Goal: Find specific page/section: Find specific page/section

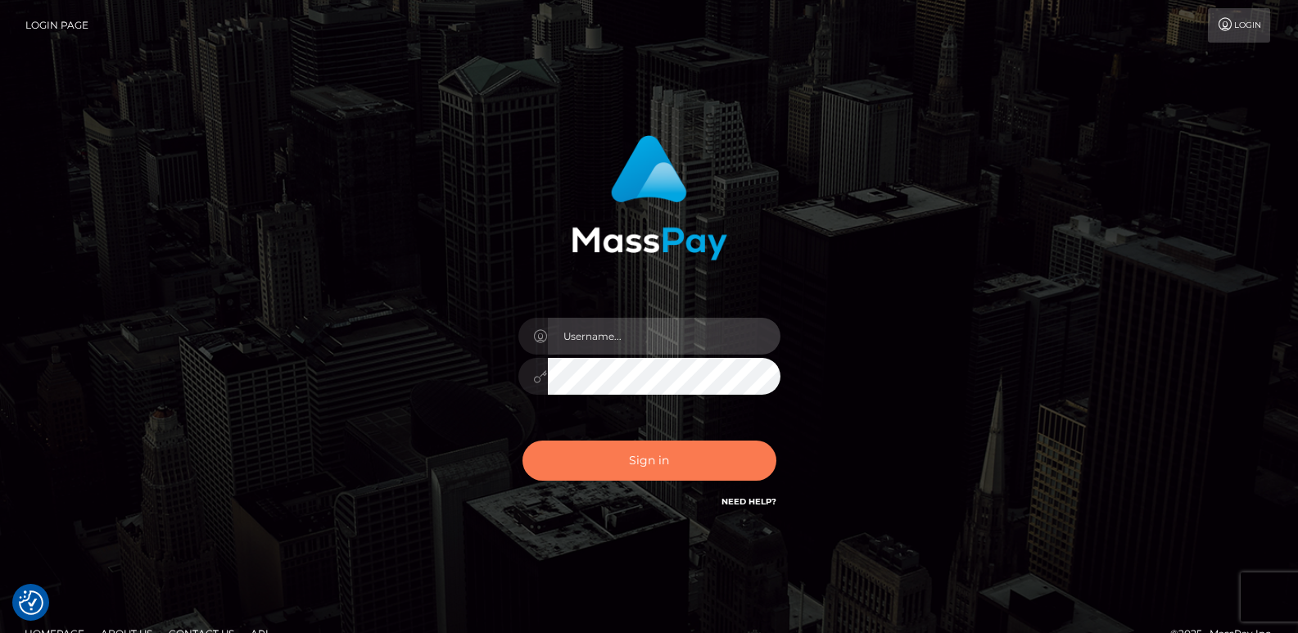
type input "ts2.es"
click at [635, 444] on button "Sign in" at bounding box center [649, 460] width 254 height 40
type input "ts2.es"
click at [636, 443] on button "Sign in" at bounding box center [649, 460] width 254 height 40
click at [636, 443] on div "Sign in Need Help?" at bounding box center [649, 467] width 287 height 73
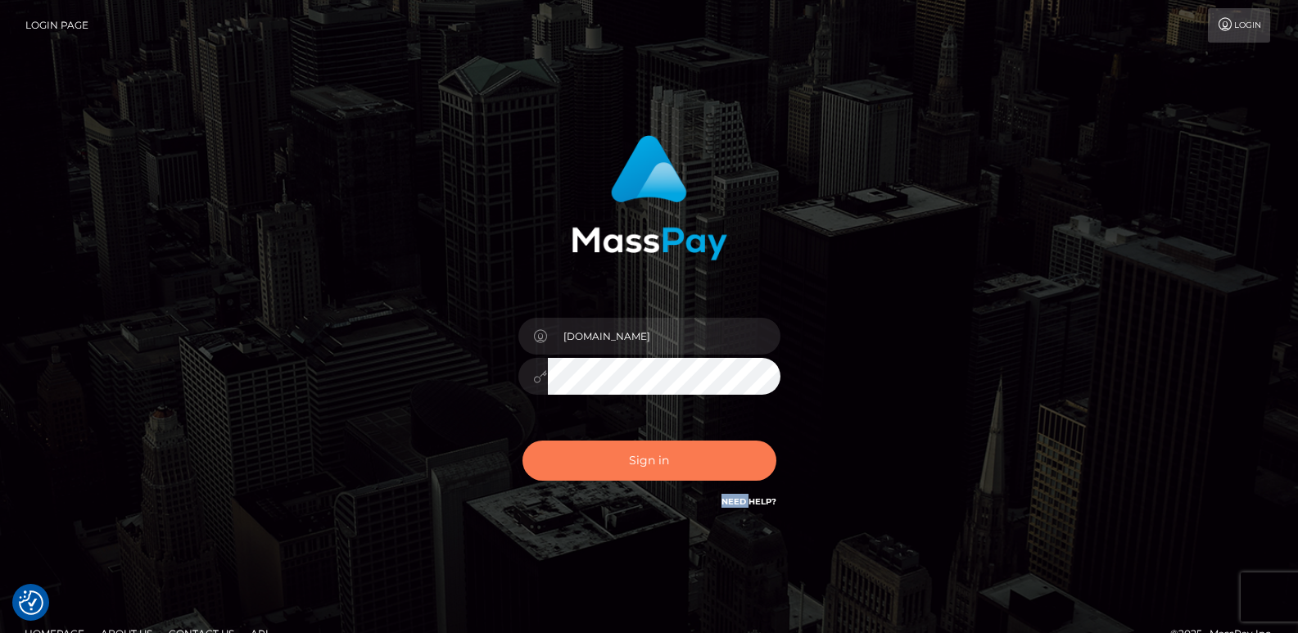
click at [635, 462] on button "Sign in" at bounding box center [649, 460] width 254 height 40
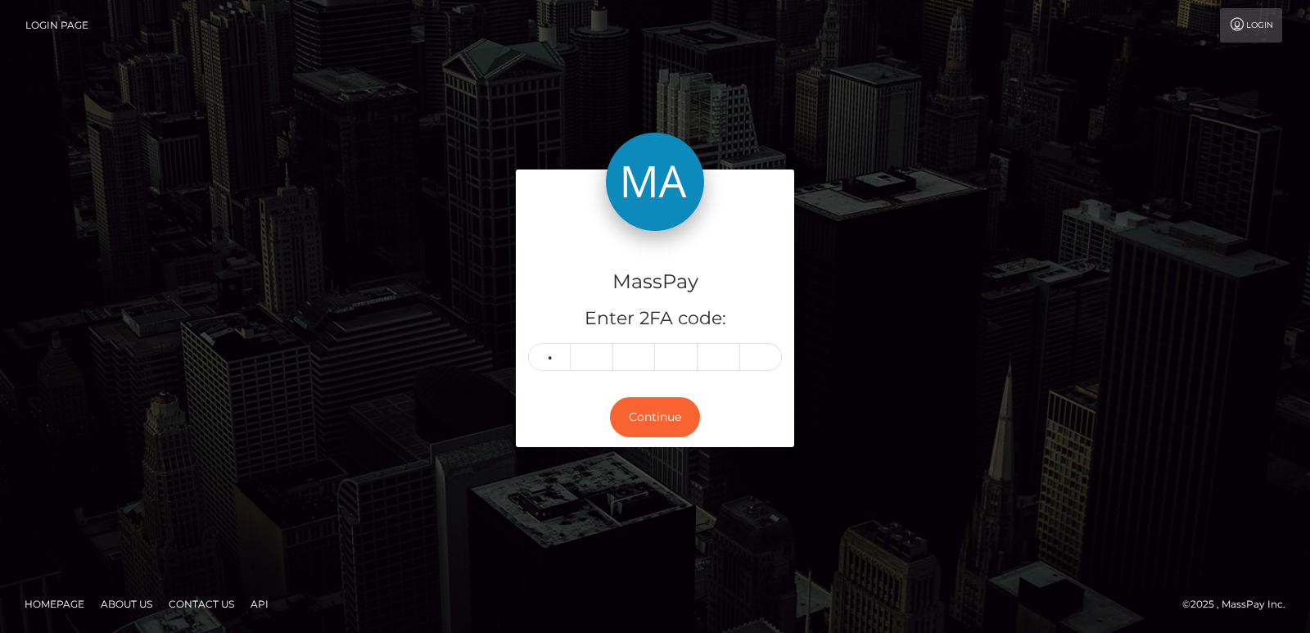
type input "5"
type input "7"
type input "3"
type input "8"
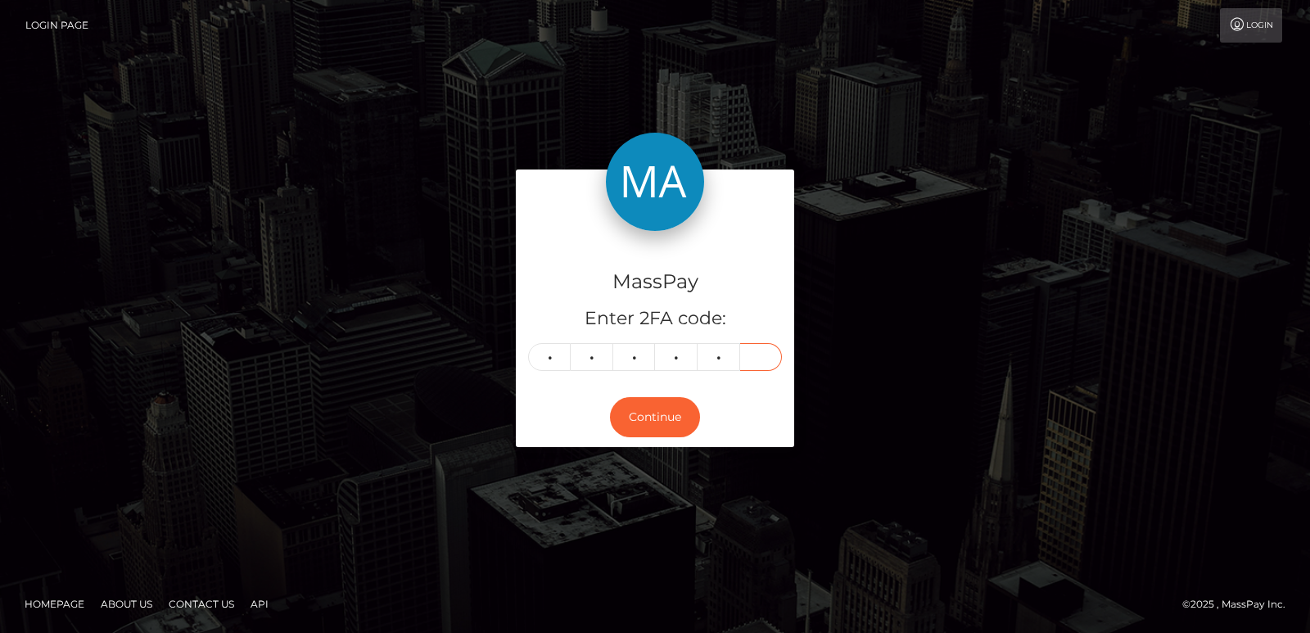
type input "7"
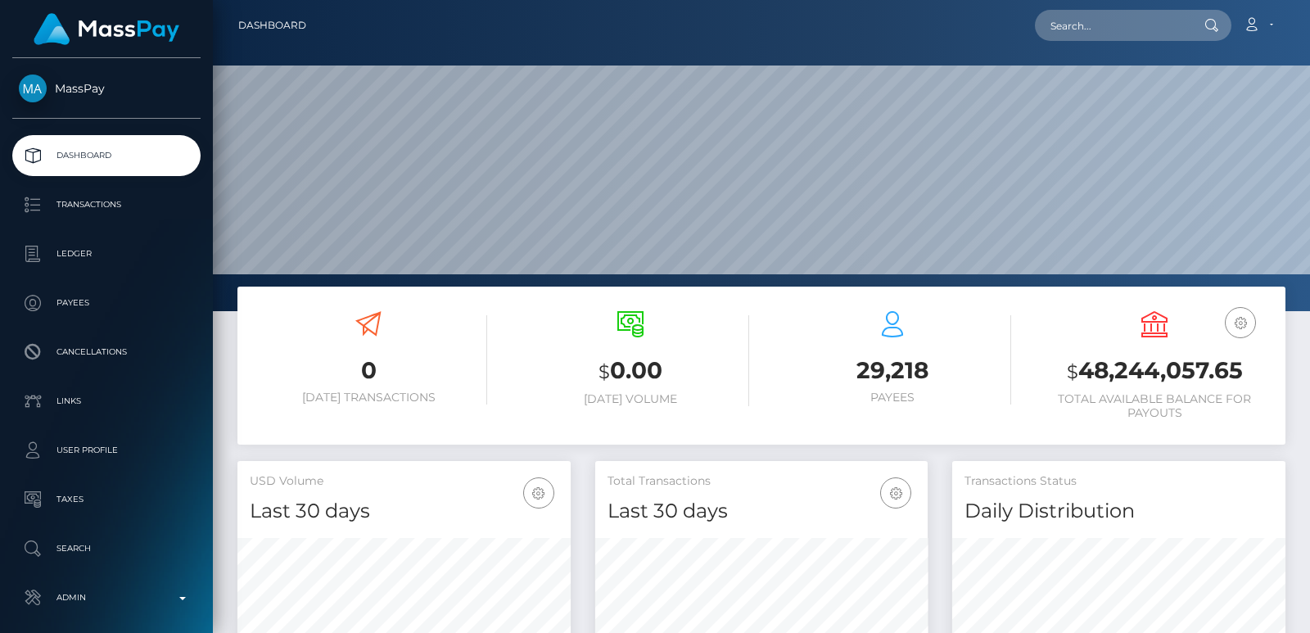
scroll to position [291, 332]
click at [1066, 25] on input "text" at bounding box center [1112, 25] width 154 height 31
paste input "alexcartier@gmx.com"
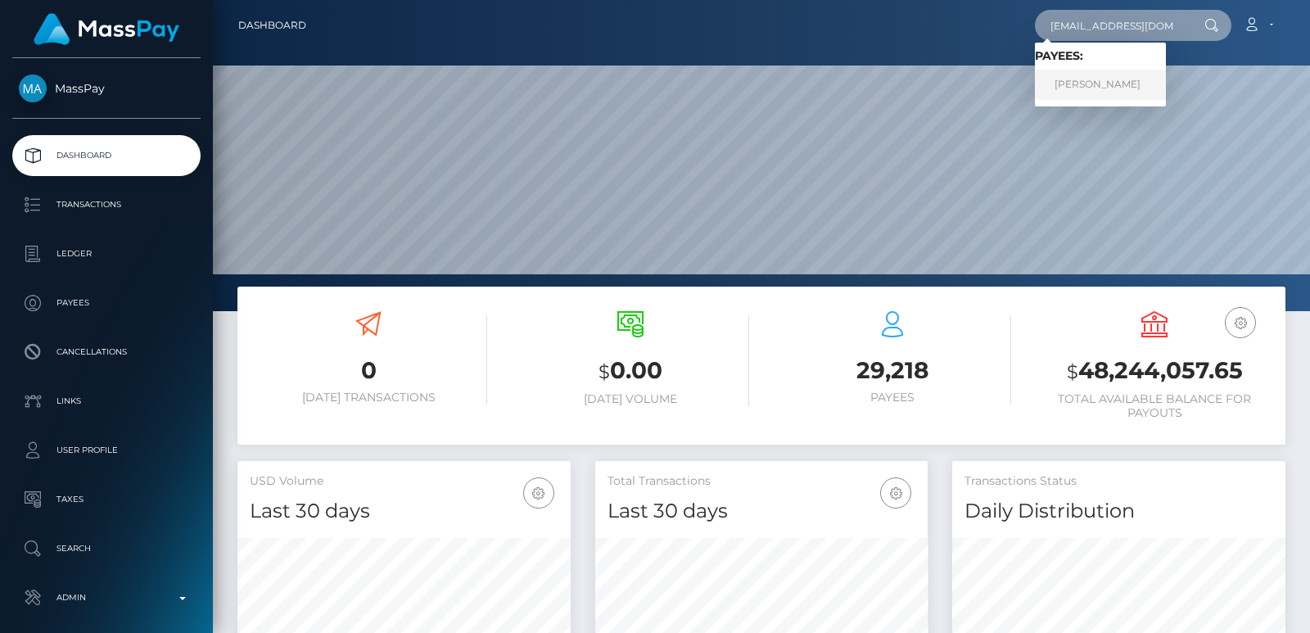
type input "alexcartier@gmx.com"
click at [1101, 82] on link "SARA REYES-DOBBS" at bounding box center [1100, 85] width 131 height 30
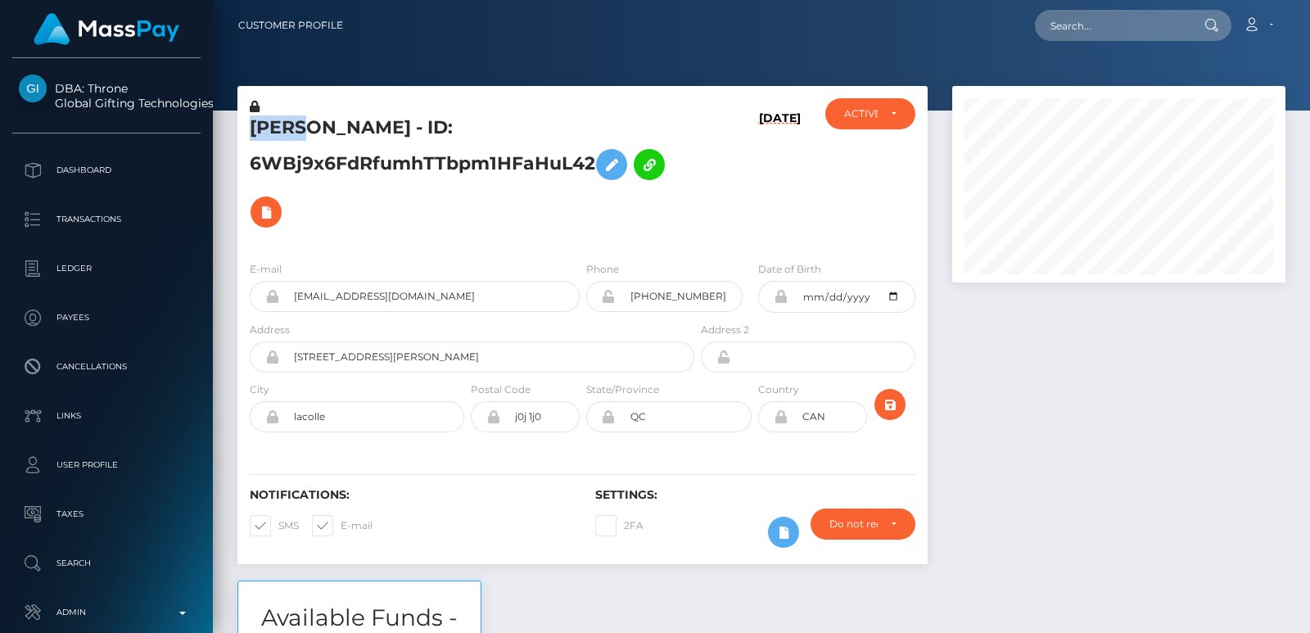
scroll to position [196, 332]
click at [1108, 43] on nav "Customer Profile Loading... Loading... Account" at bounding box center [761, 25] width 1097 height 51
click at [1099, 33] on input "text" at bounding box center [1112, 25] width 154 height 31
paste input "judymaggy78@gmail.com"
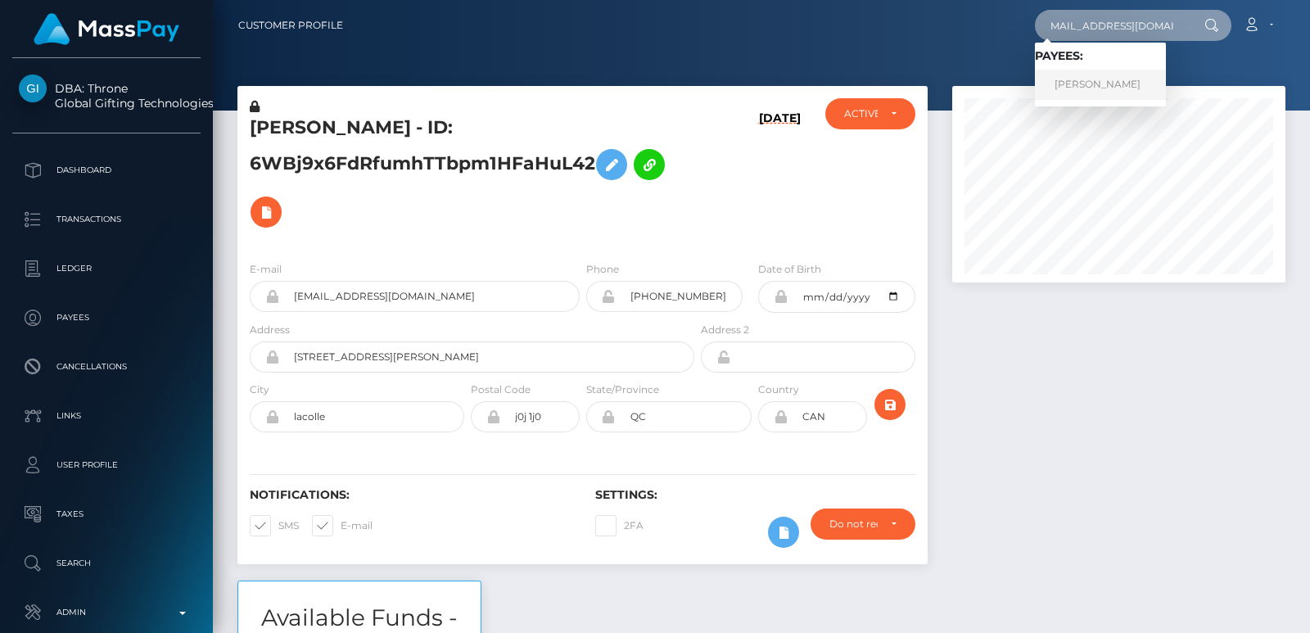
type input "judymaggy78@gmail.com"
click at [1122, 75] on link "JUDITH MUTISO" at bounding box center [1100, 85] width 131 height 30
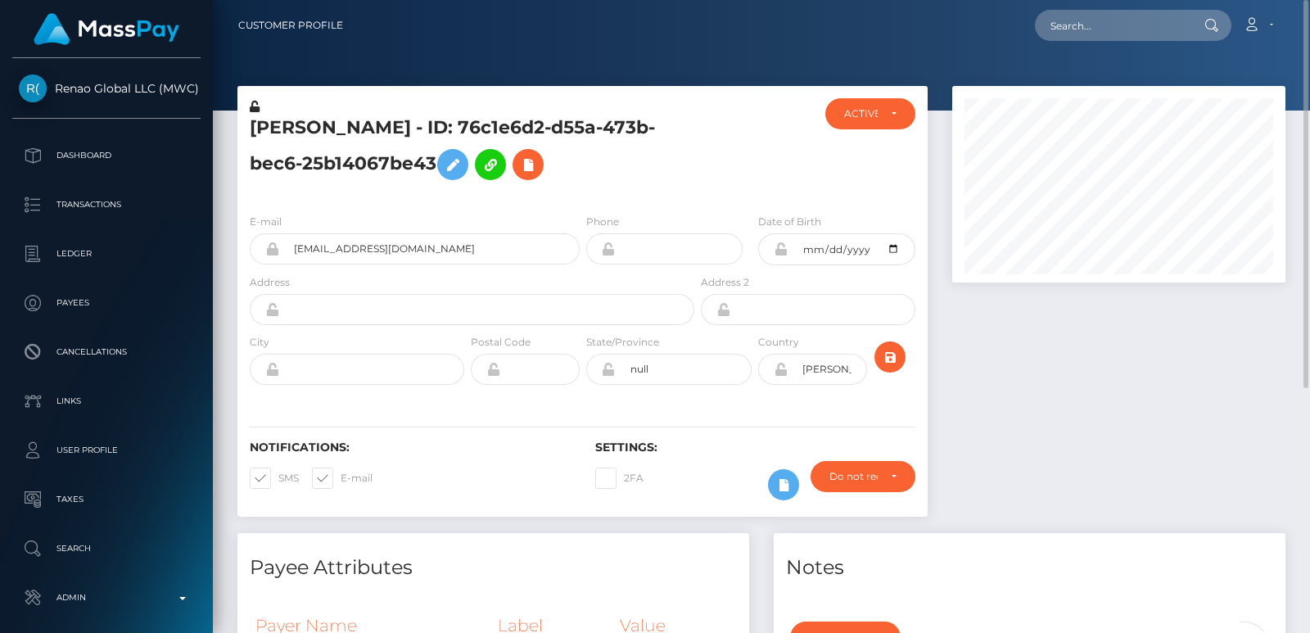
click at [297, 131] on h5 "JUDITH MUTISO - ID: 76c1e6d2-d55a-473b-bec6-25b14067be43" at bounding box center [468, 151] width 436 height 73
copy h5 "JUDITH"
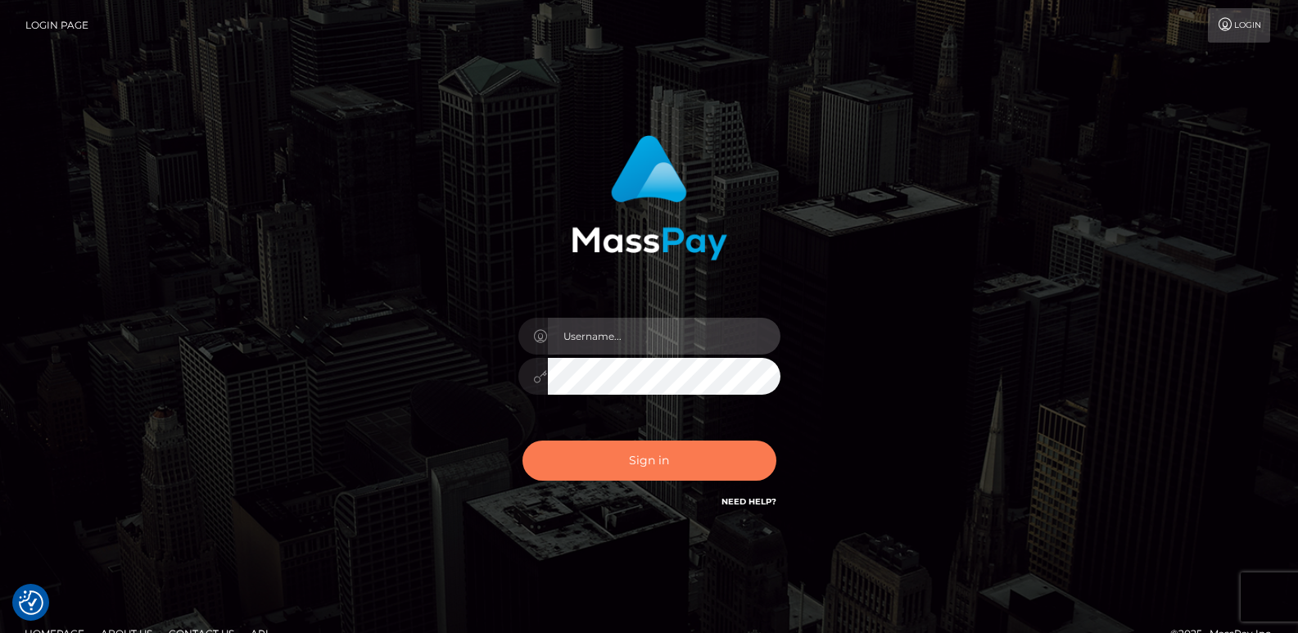
type input "[DOMAIN_NAME]"
click at [592, 455] on button "Sign in" at bounding box center [649, 460] width 254 height 40
type input "ts2.es"
click at [605, 466] on button "Sign in" at bounding box center [649, 460] width 254 height 40
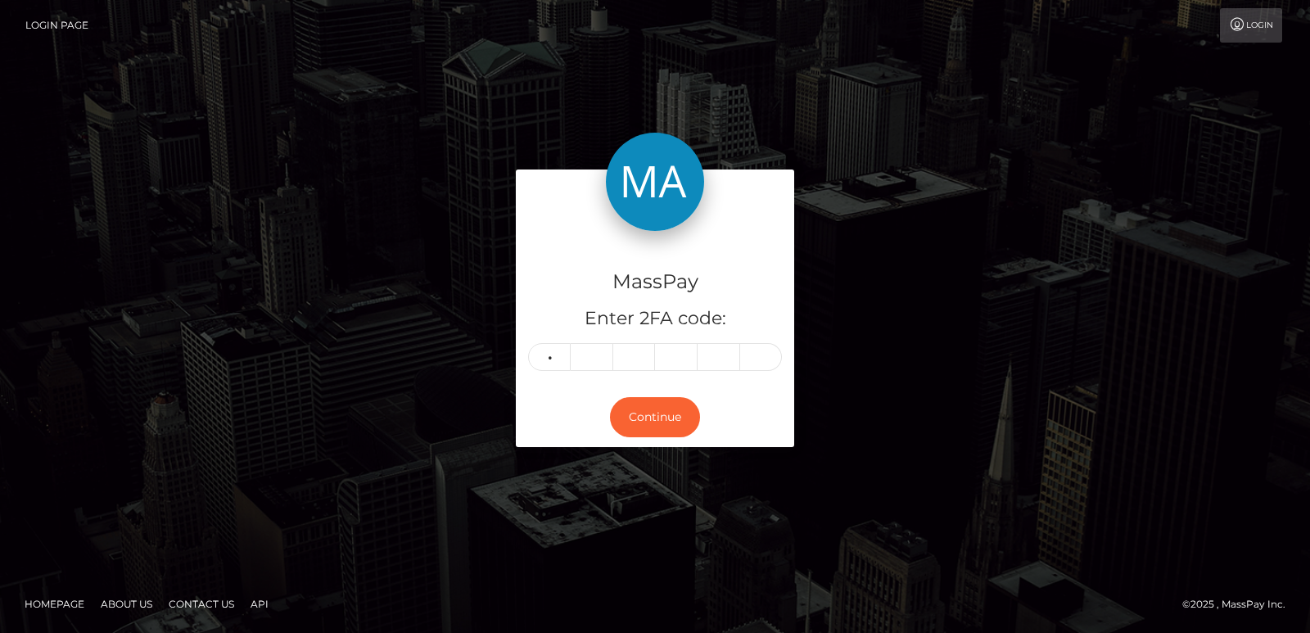
type input "1"
type input "9"
type input "3"
type input "2"
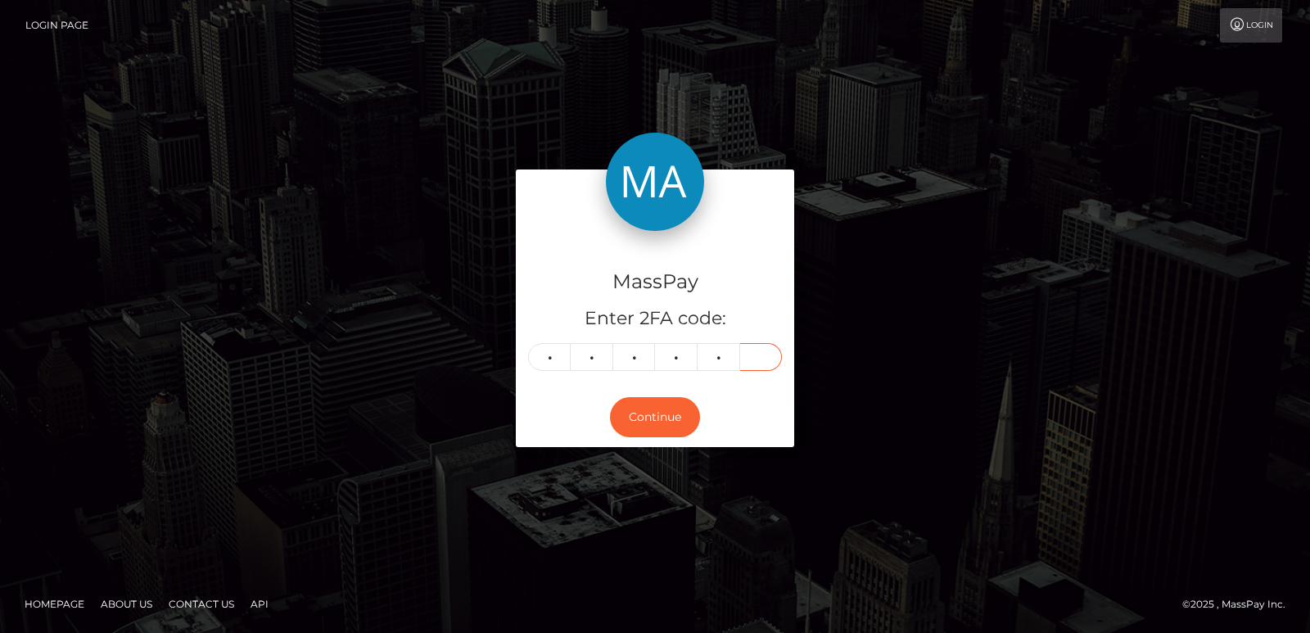
type input "0"
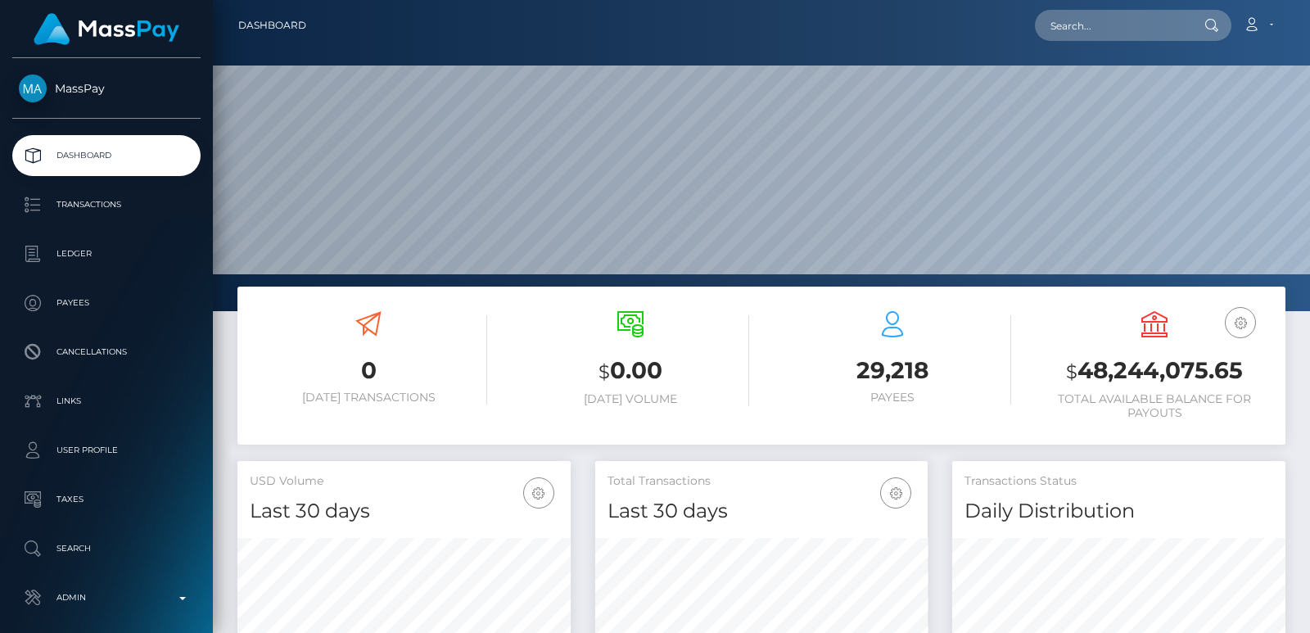
scroll to position [291, 332]
click at [1073, 33] on input "text" at bounding box center [1112, 25] width 154 height 31
paste input "sara.costelloxo@hotmail.com"
type input "sara.costelloxo@hotmail.com"
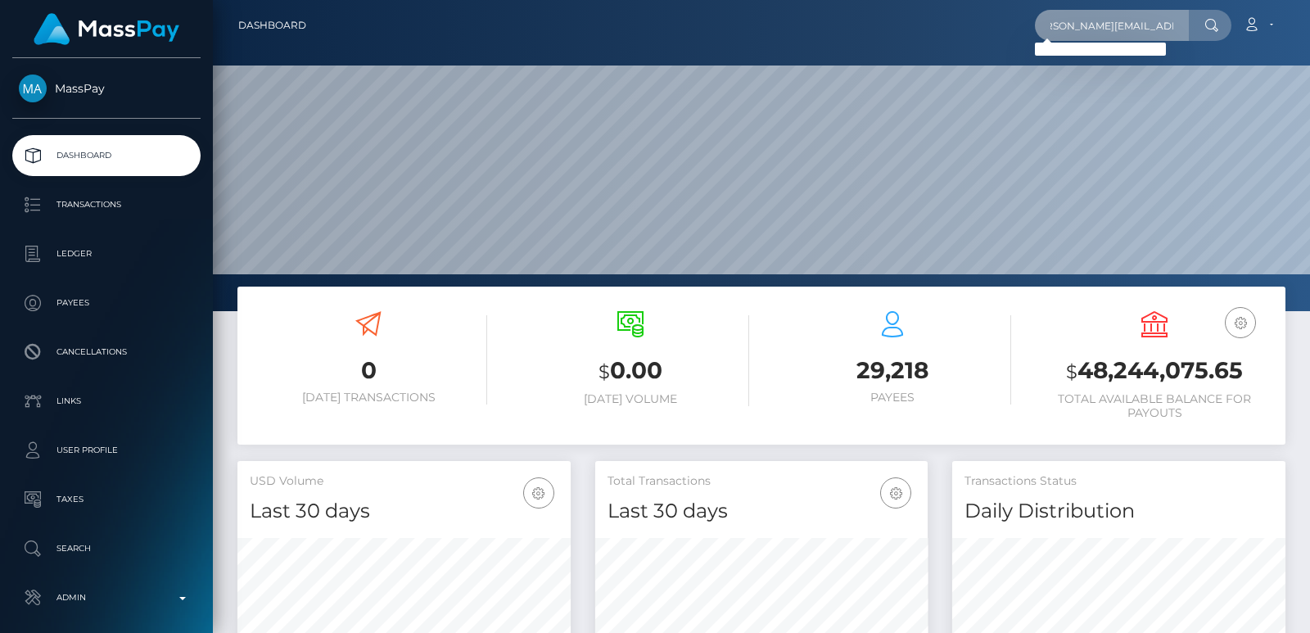
scroll to position [0, 0]
click at [1076, 20] on input "sara.costelloxo@hotmail.com" at bounding box center [1112, 25] width 154 height 31
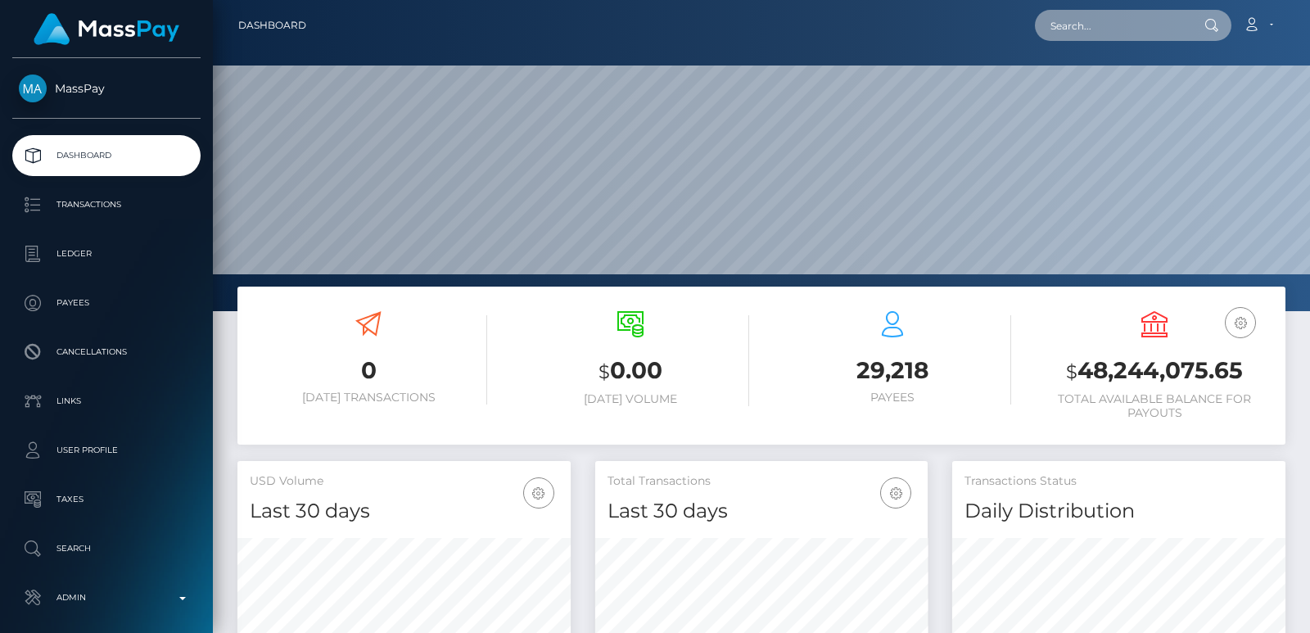
paste input "[EMAIL_ADDRESS][DOMAIN_NAME]"
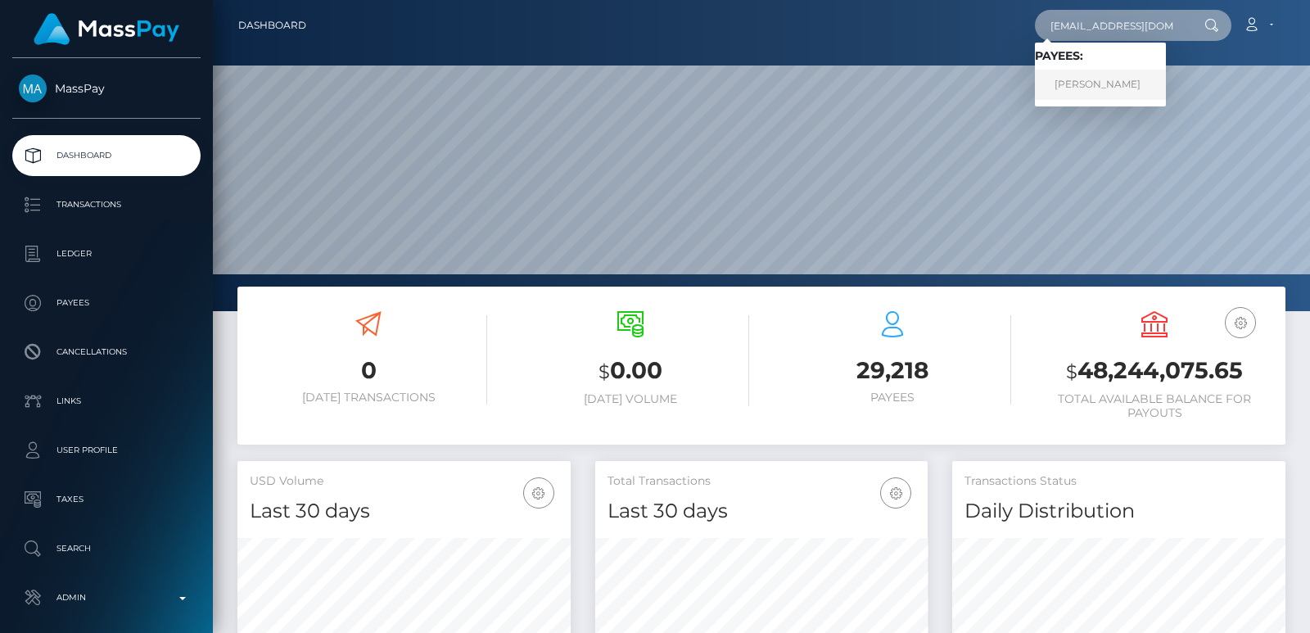
type input "[EMAIL_ADDRESS][DOMAIN_NAME]"
click at [1121, 79] on link "SARA REYES-DOBBS" at bounding box center [1100, 85] width 131 height 30
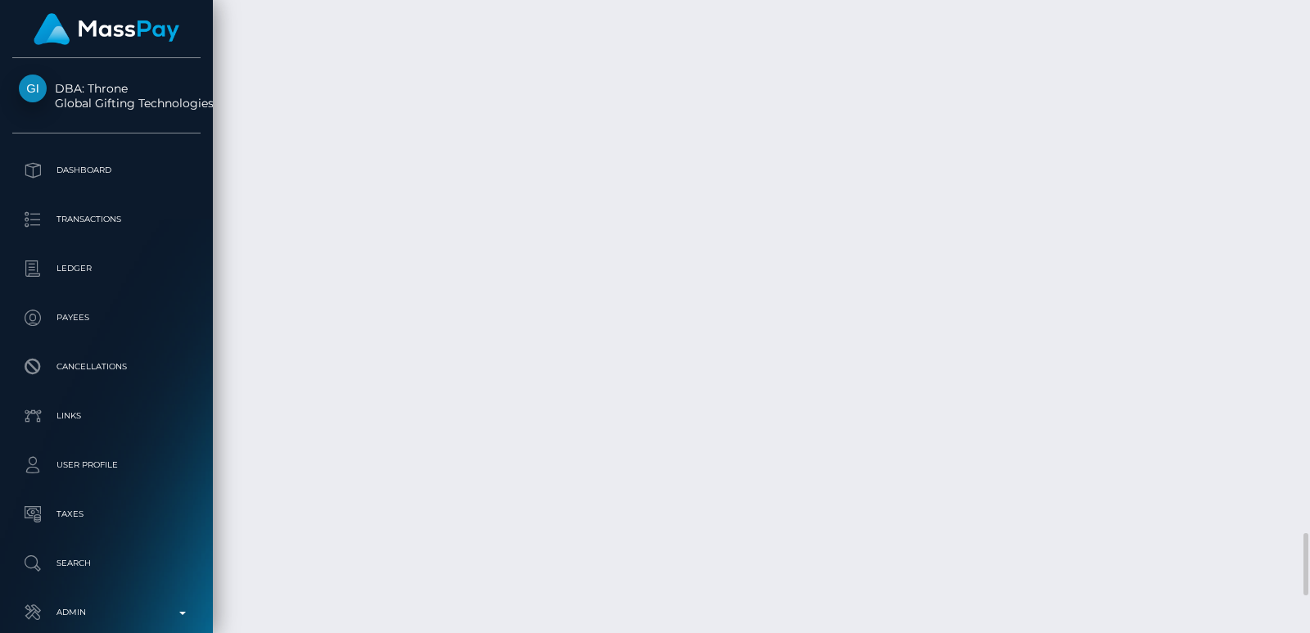
scroll to position [196, 332]
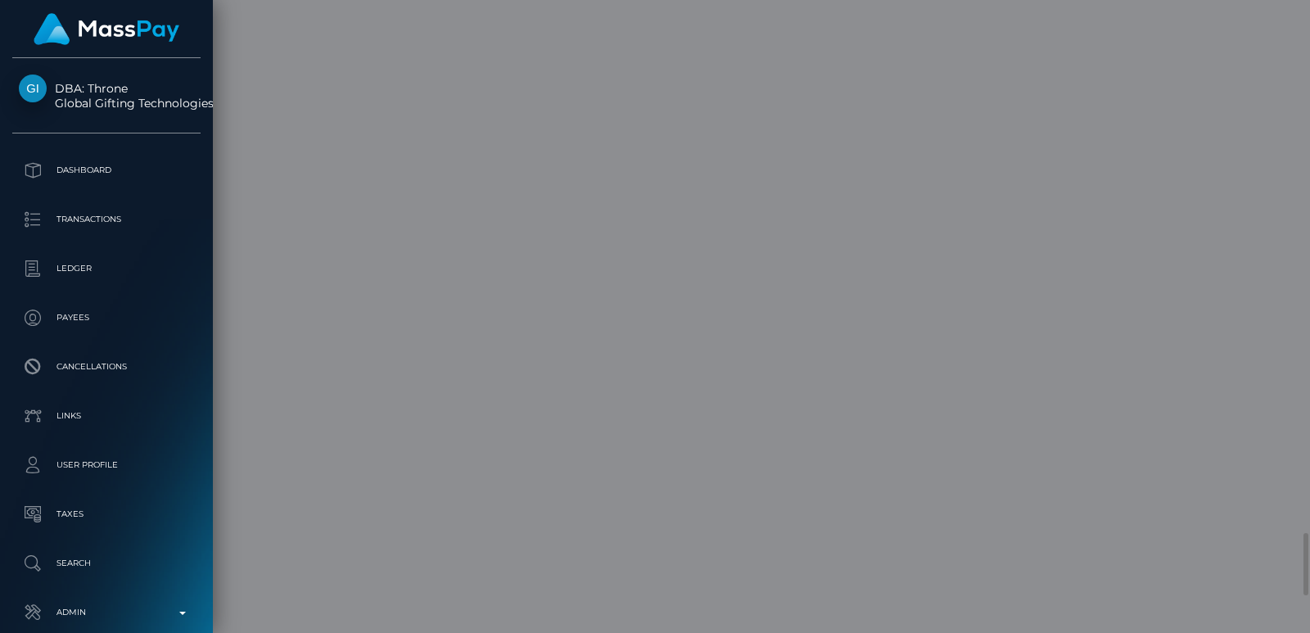
click at [403, 225] on div "× Payload Output: Object attrs: Array [ 1 ] data_attributes: Object payer_data:…" at bounding box center [655, 316] width 1310 height 633
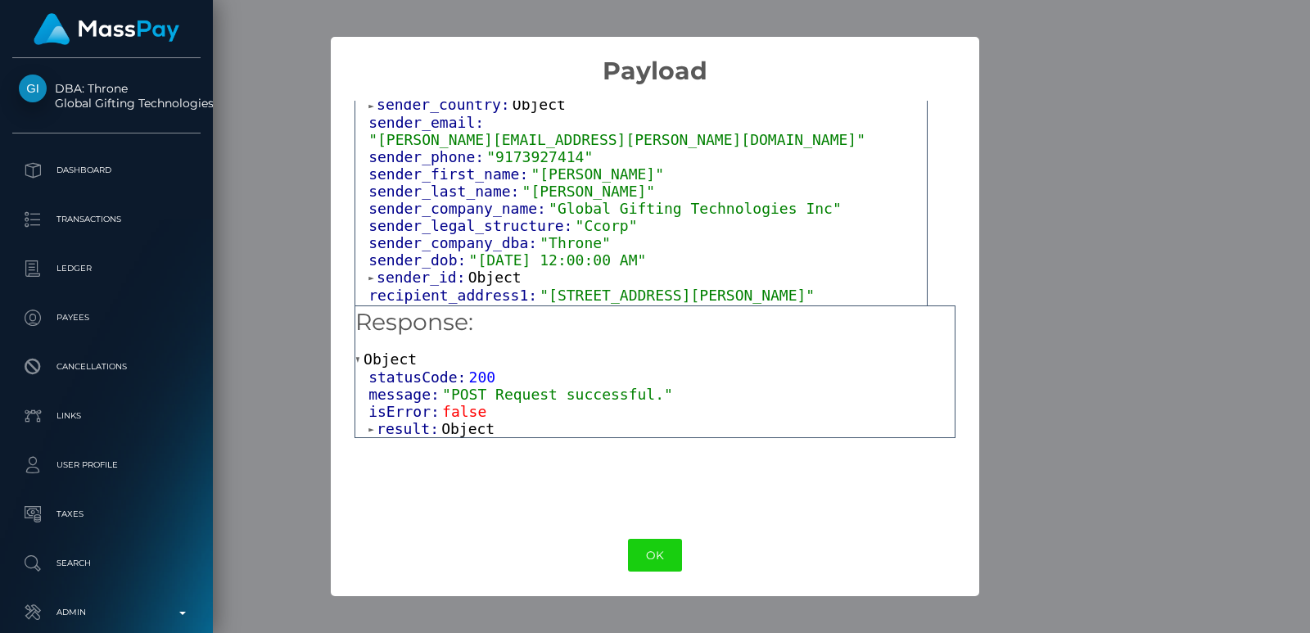
scroll to position [168, 0]
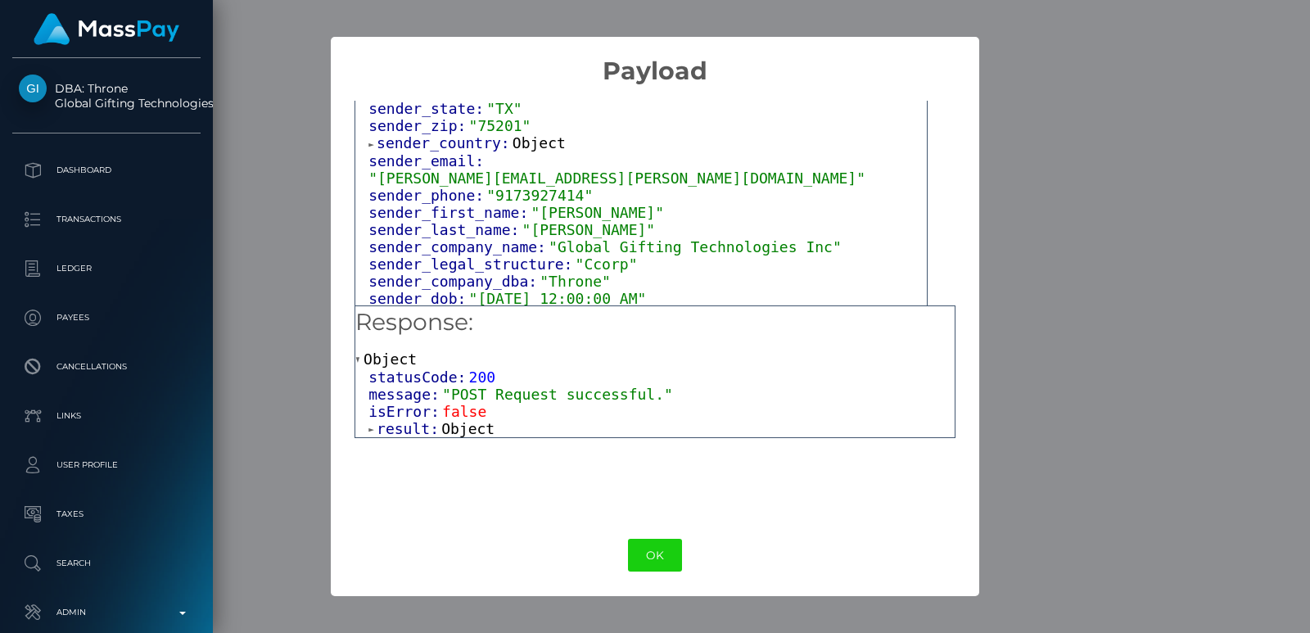
click at [521, 151] on span "Object" at bounding box center [539, 142] width 53 height 17
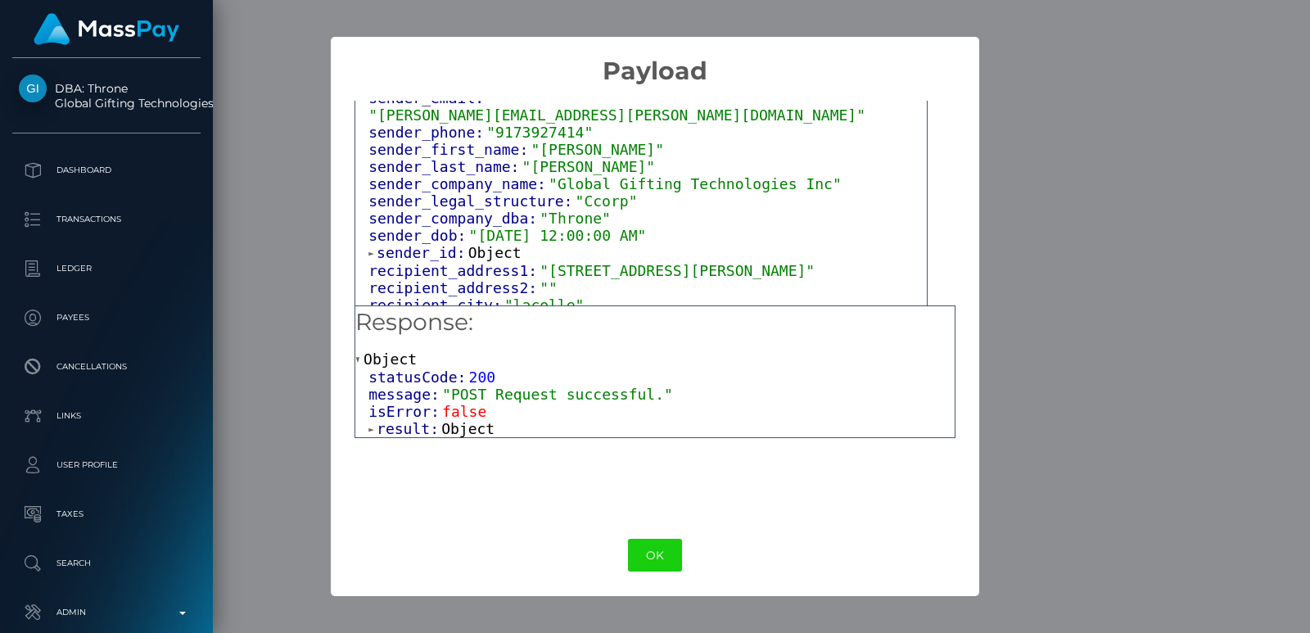
scroll to position [336, 0]
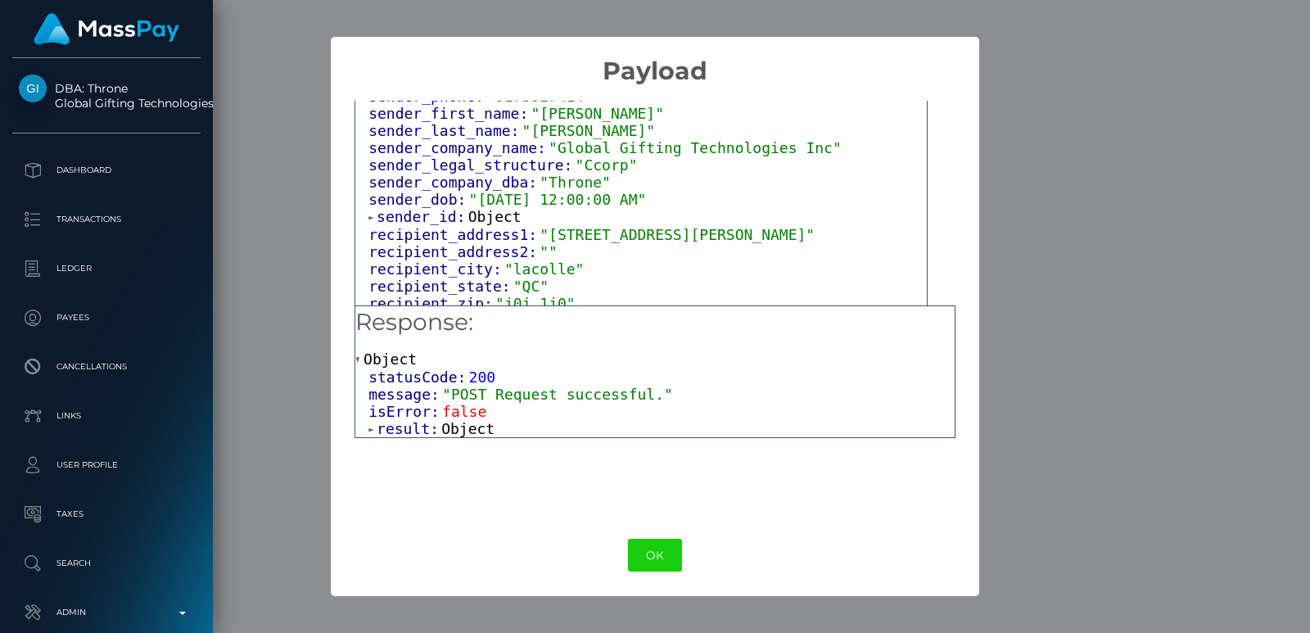
click at [497, 220] on span "Object" at bounding box center [494, 216] width 53 height 17
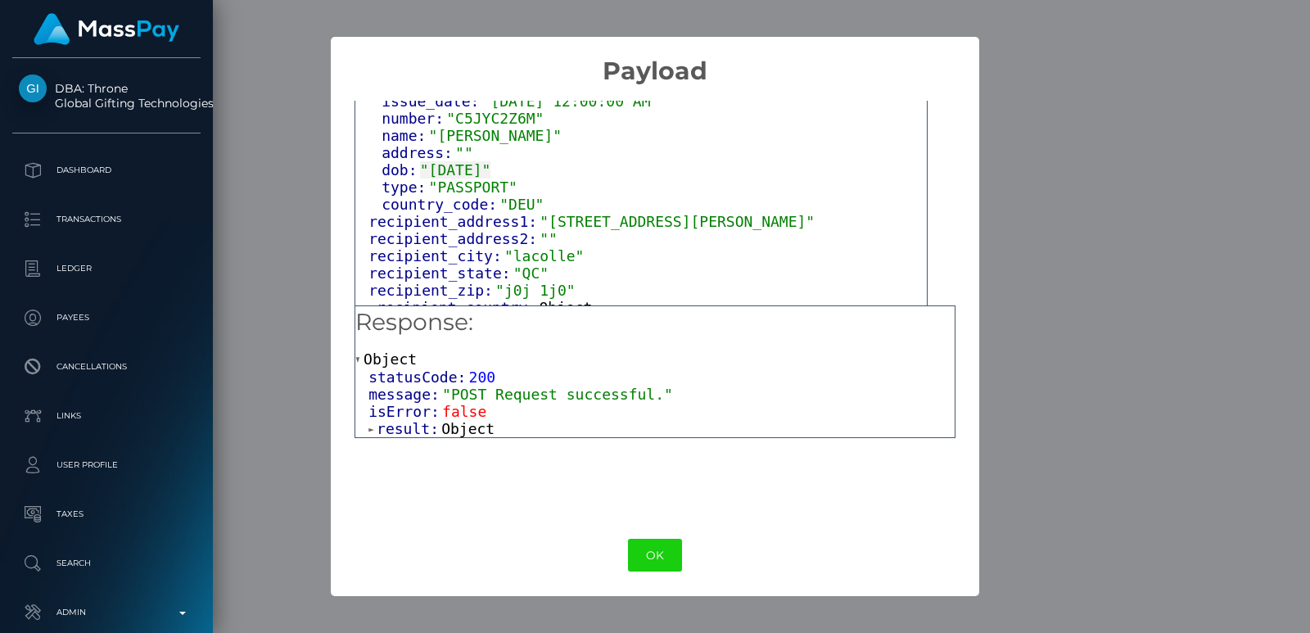
scroll to position [671, 0]
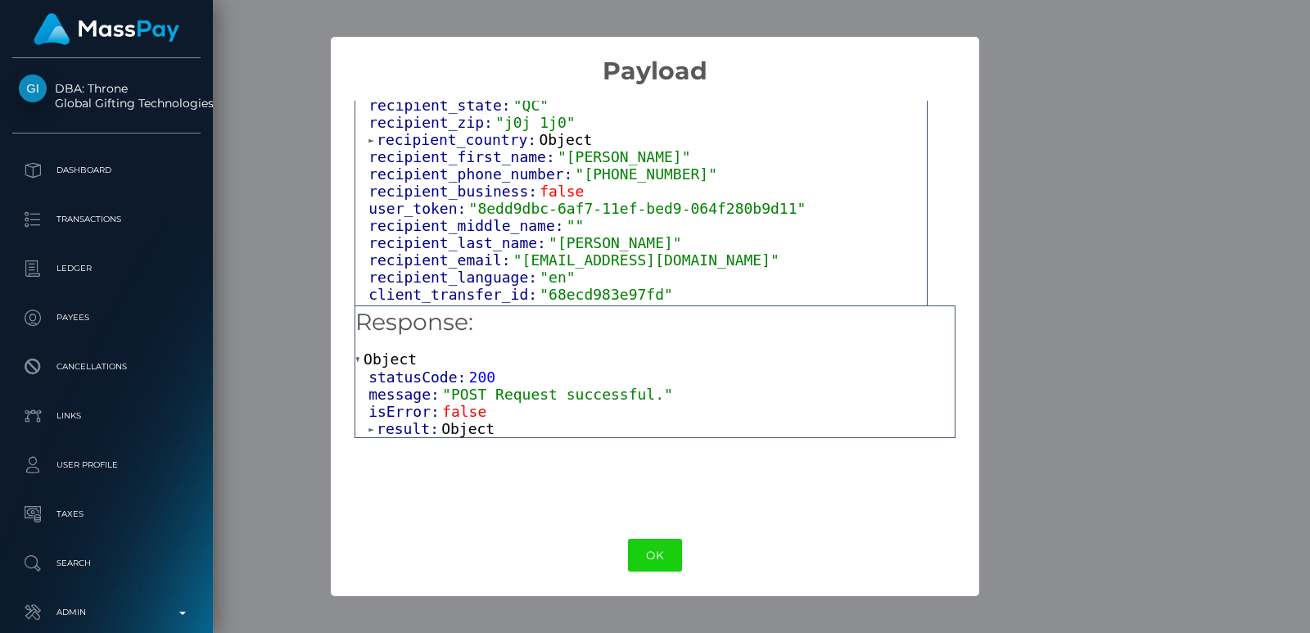
click at [549, 148] on span "Object" at bounding box center [565, 139] width 53 height 17
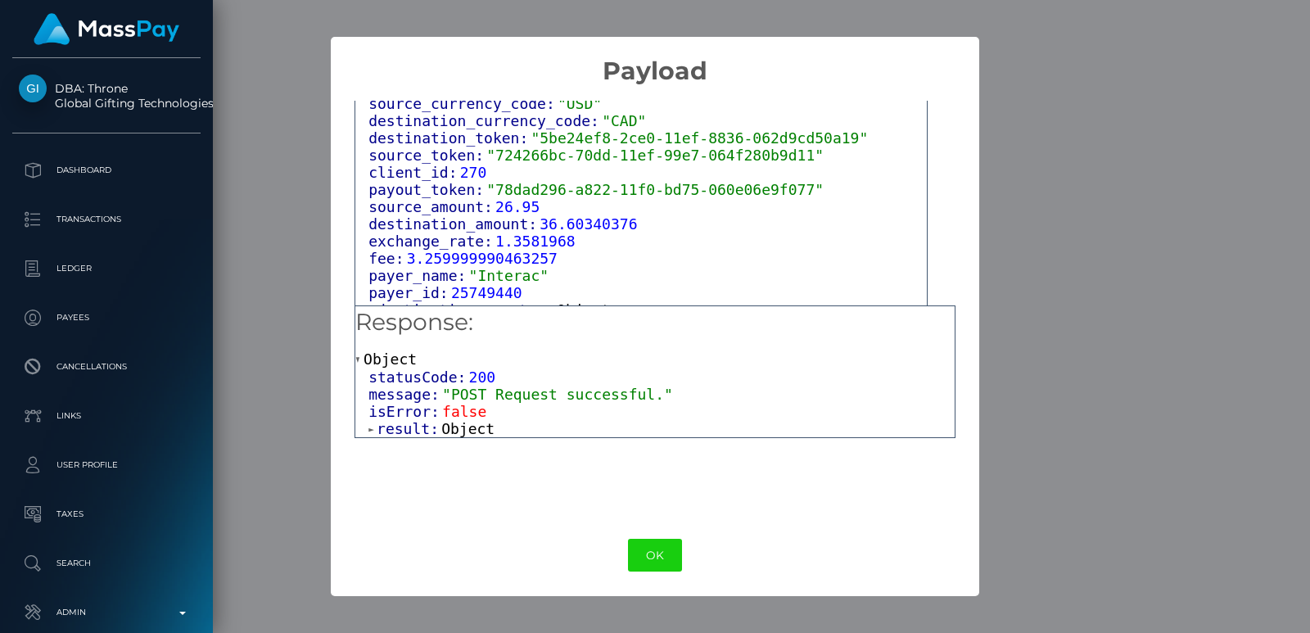
scroll to position [1007, 0]
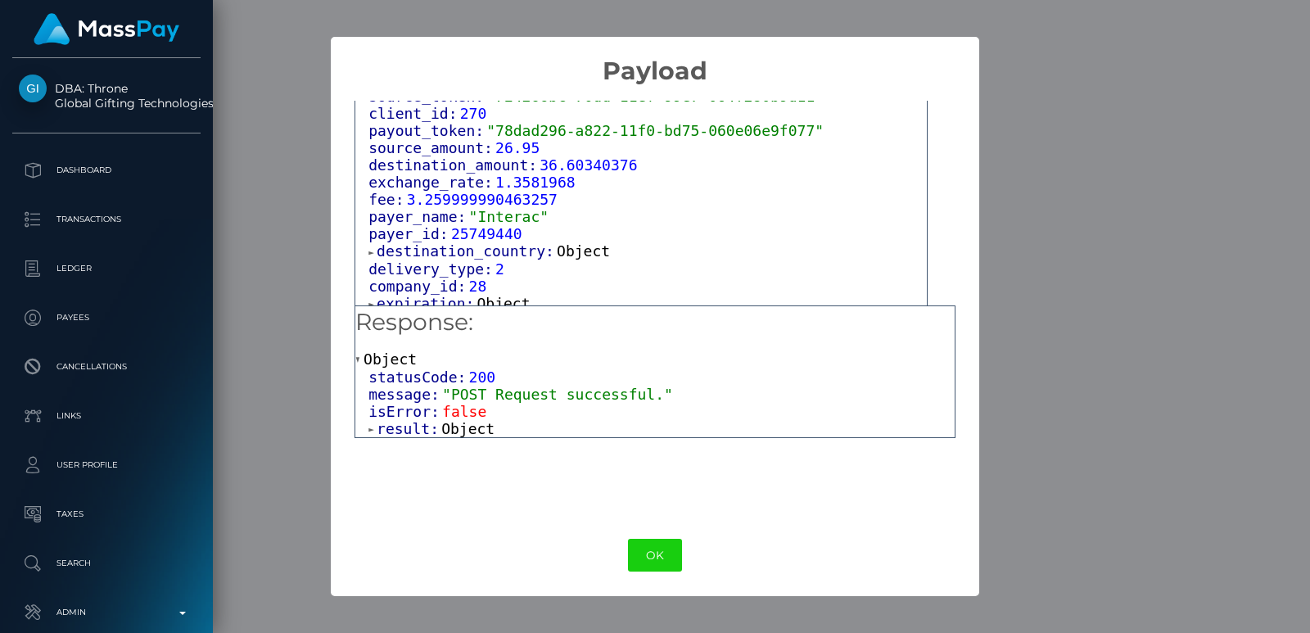
click at [418, 139] on span "payout_token:" at bounding box center [427, 130] width 118 height 17
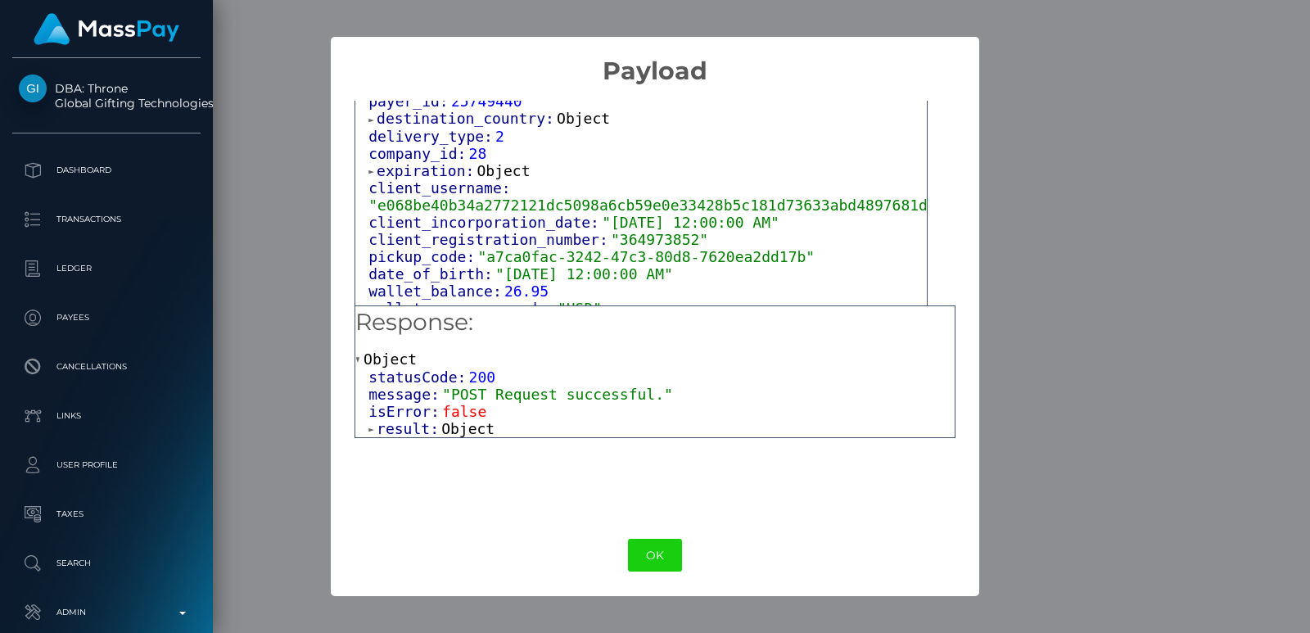
scroll to position [1175, 0]
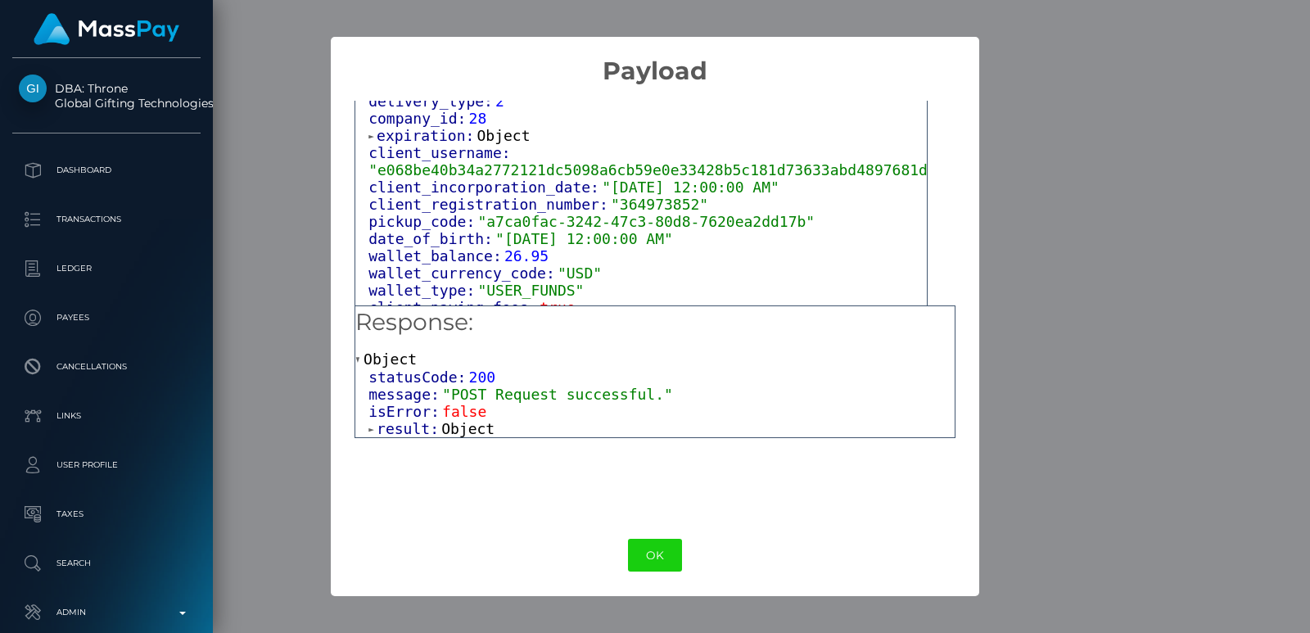
click at [505, 144] on span "Object" at bounding box center [503, 135] width 53 height 17
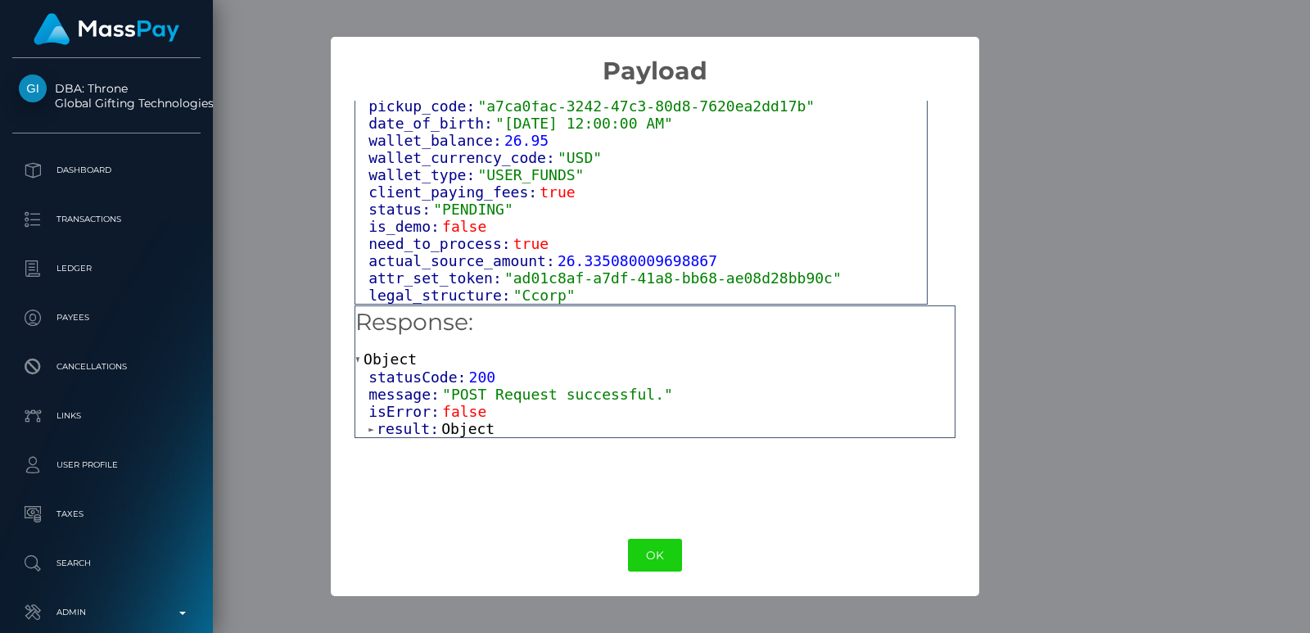
scroll to position [1368, 0]
click at [391, 364] on span "Object" at bounding box center [390, 358] width 53 height 17
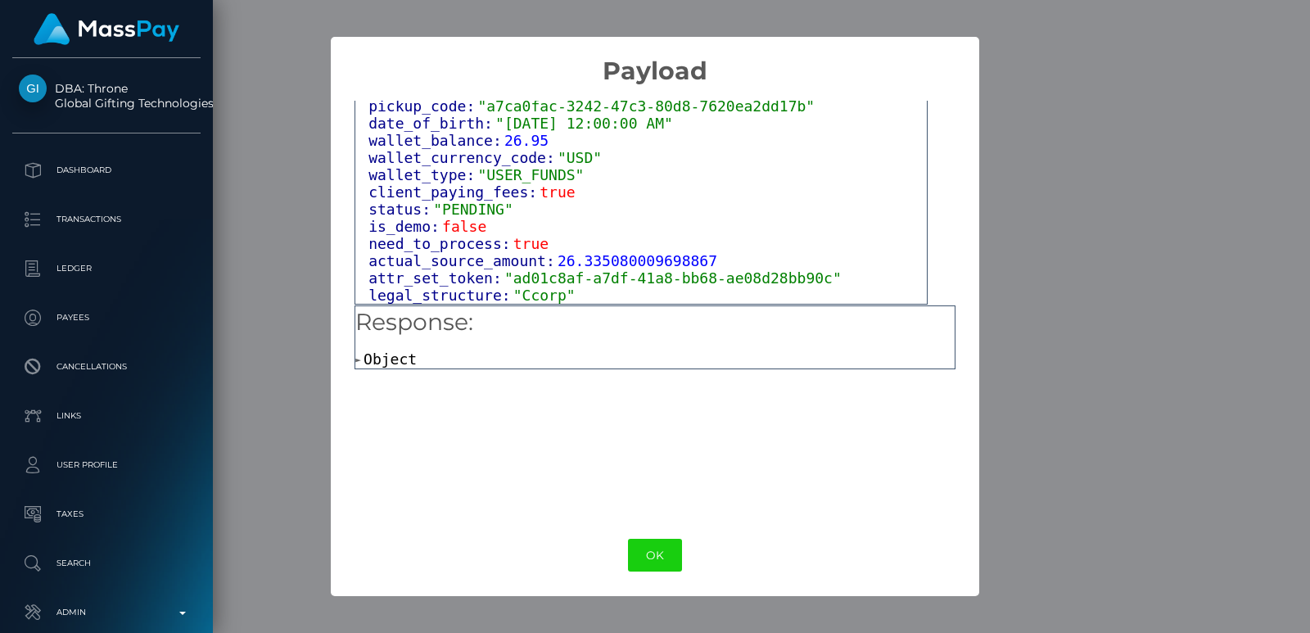
click at [391, 364] on span "Object" at bounding box center [390, 358] width 53 height 17
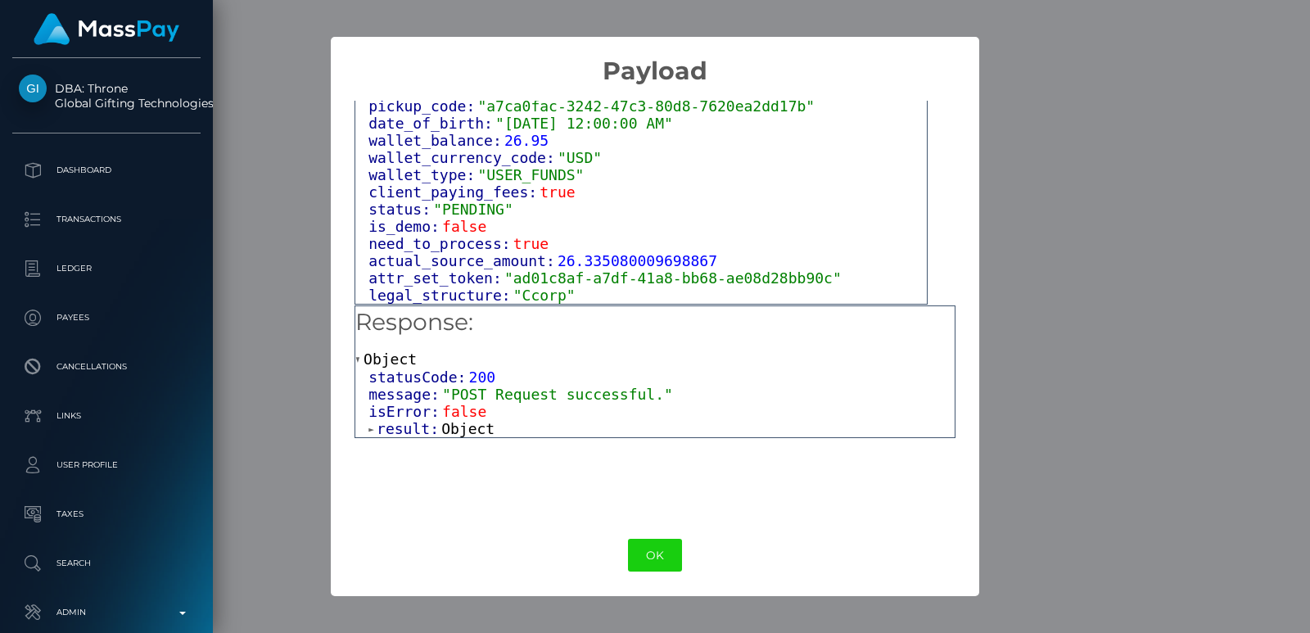
click at [466, 431] on span "Object" at bounding box center [467, 428] width 53 height 17
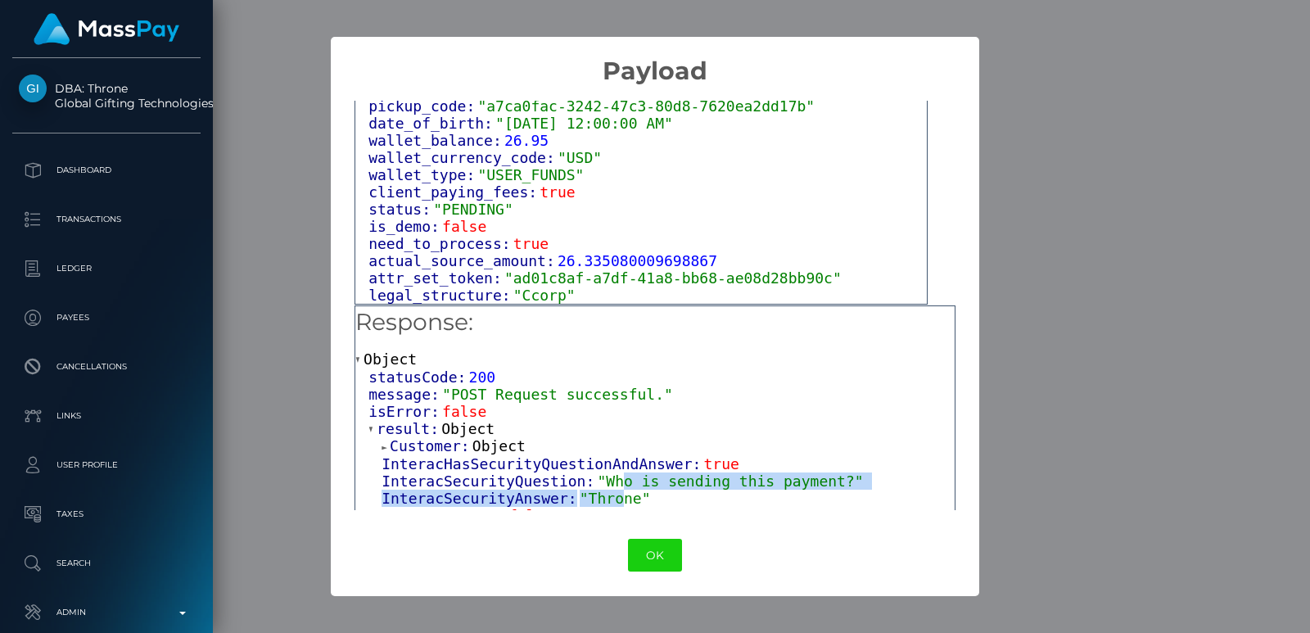
drag, startPoint x: 607, startPoint y: 494, endPoint x: 598, endPoint y: 498, distance: 9.2
click at [598, 498] on div "Customer: Object InteracHasSecurityQuestionAndAnswer: true InteracSecurityQuest…" at bounding box center [661, 636] width 586 height 399
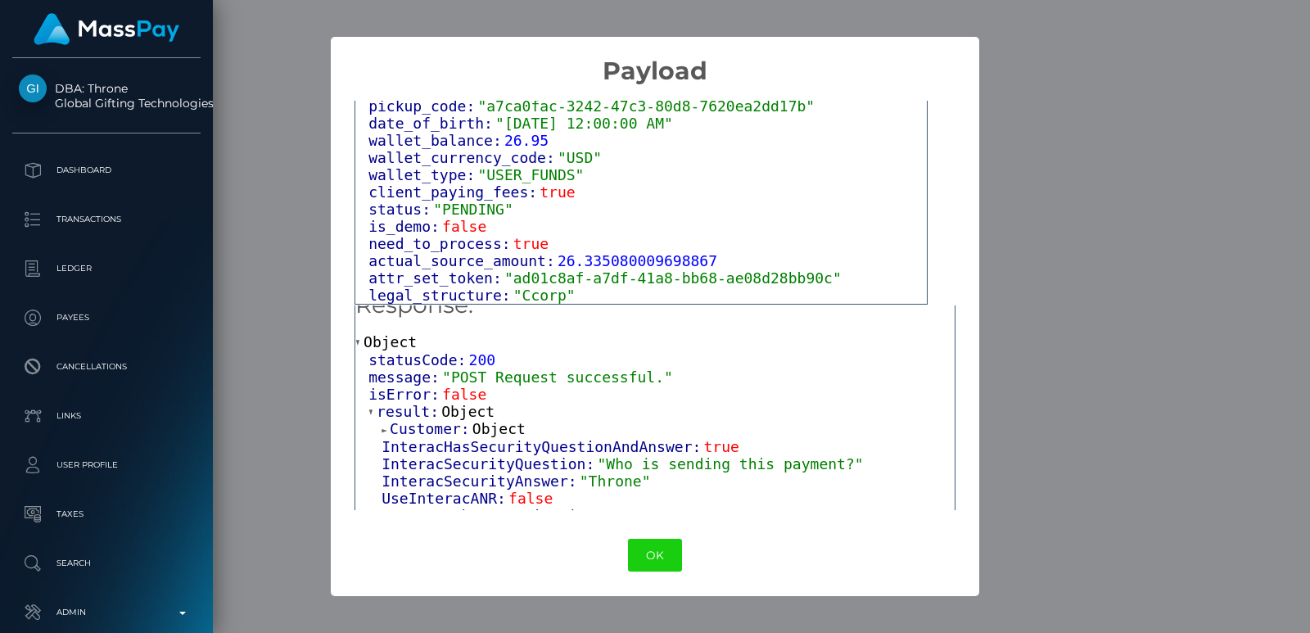
click at [598, 498] on div "UseInteracANR: false" at bounding box center [668, 498] width 573 height 17
click at [607, 486] on span ""Throne"" at bounding box center [615, 480] width 71 height 17
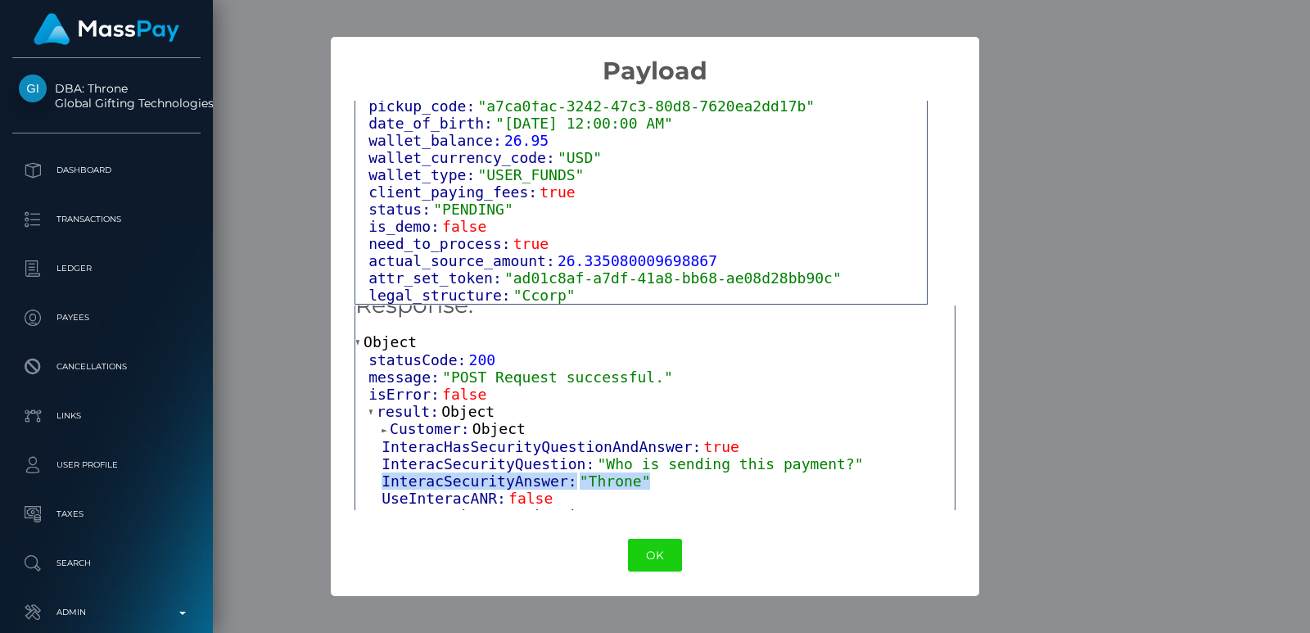
click at [607, 486] on span ""Throne"" at bounding box center [615, 480] width 71 height 17
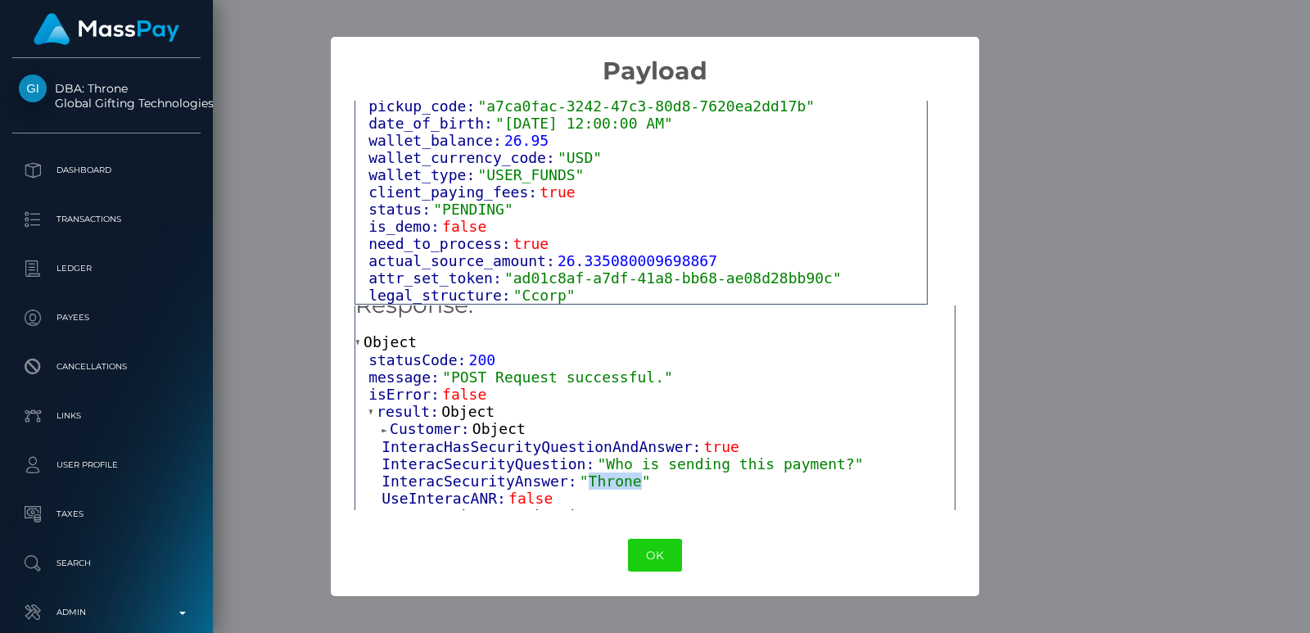
click at [607, 486] on span ""Throne"" at bounding box center [615, 480] width 71 height 17
